Goal: Information Seeking & Learning: Learn about a topic

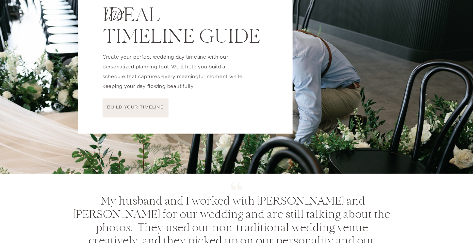
scroll to position [2067, 0]
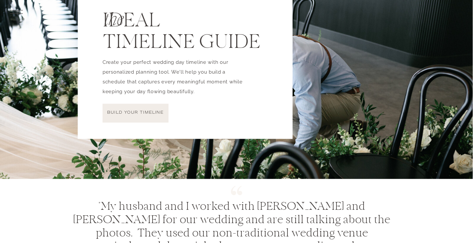
click at [139, 113] on p "build your timeline" at bounding box center [135, 113] width 63 height 6
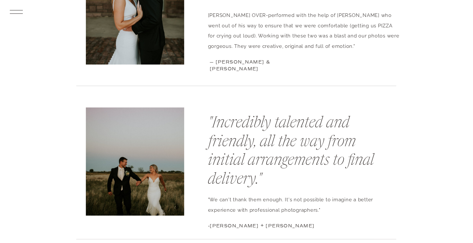
scroll to position [3209, 0]
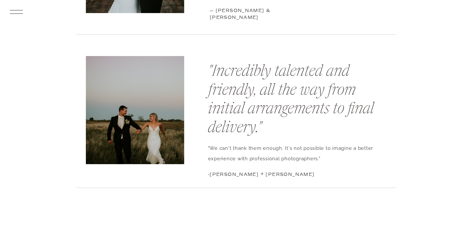
click at [17, 14] on icon at bounding box center [16, 12] width 17 height 18
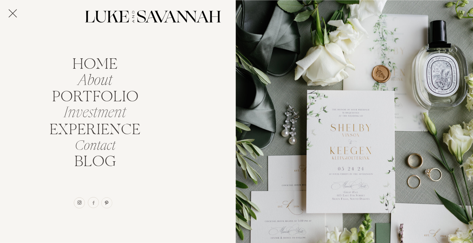
click at [116, 117] on nav "Investment" at bounding box center [95, 111] width 70 height 12
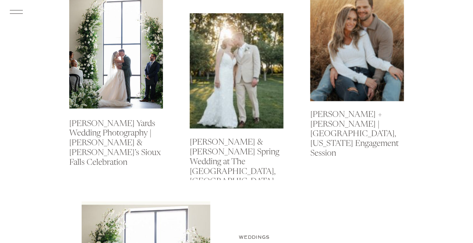
scroll to position [217, 0]
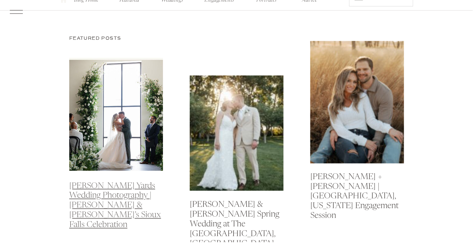
click at [111, 195] on link "Monick Yards Wedding Photography | Keegan & Shelby’s Sioux Falls Celebration" at bounding box center [115, 205] width 92 height 47
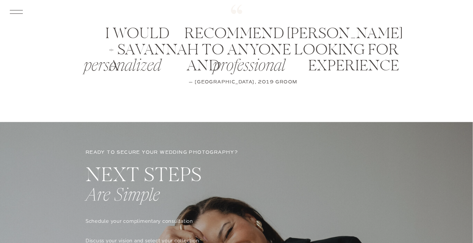
scroll to position [1667, 0]
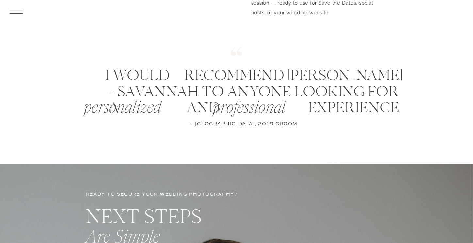
click at [10, 15] on icon at bounding box center [16, 12] width 17 height 18
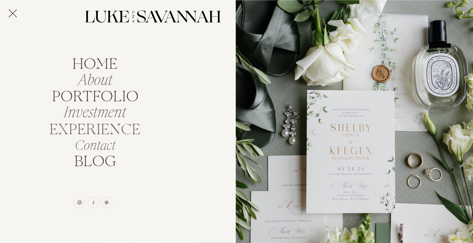
click at [96, 130] on nav "EXPERIENCE" at bounding box center [95, 128] width 97 height 12
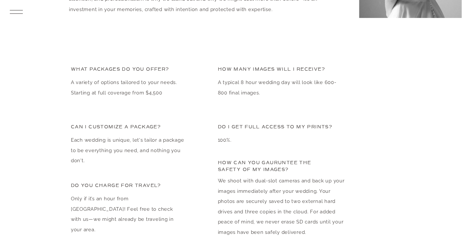
scroll to position [1577, 0]
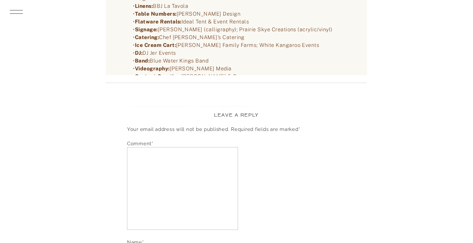
scroll to position [10880, 0]
